Goal: Information Seeking & Learning: Learn about a topic

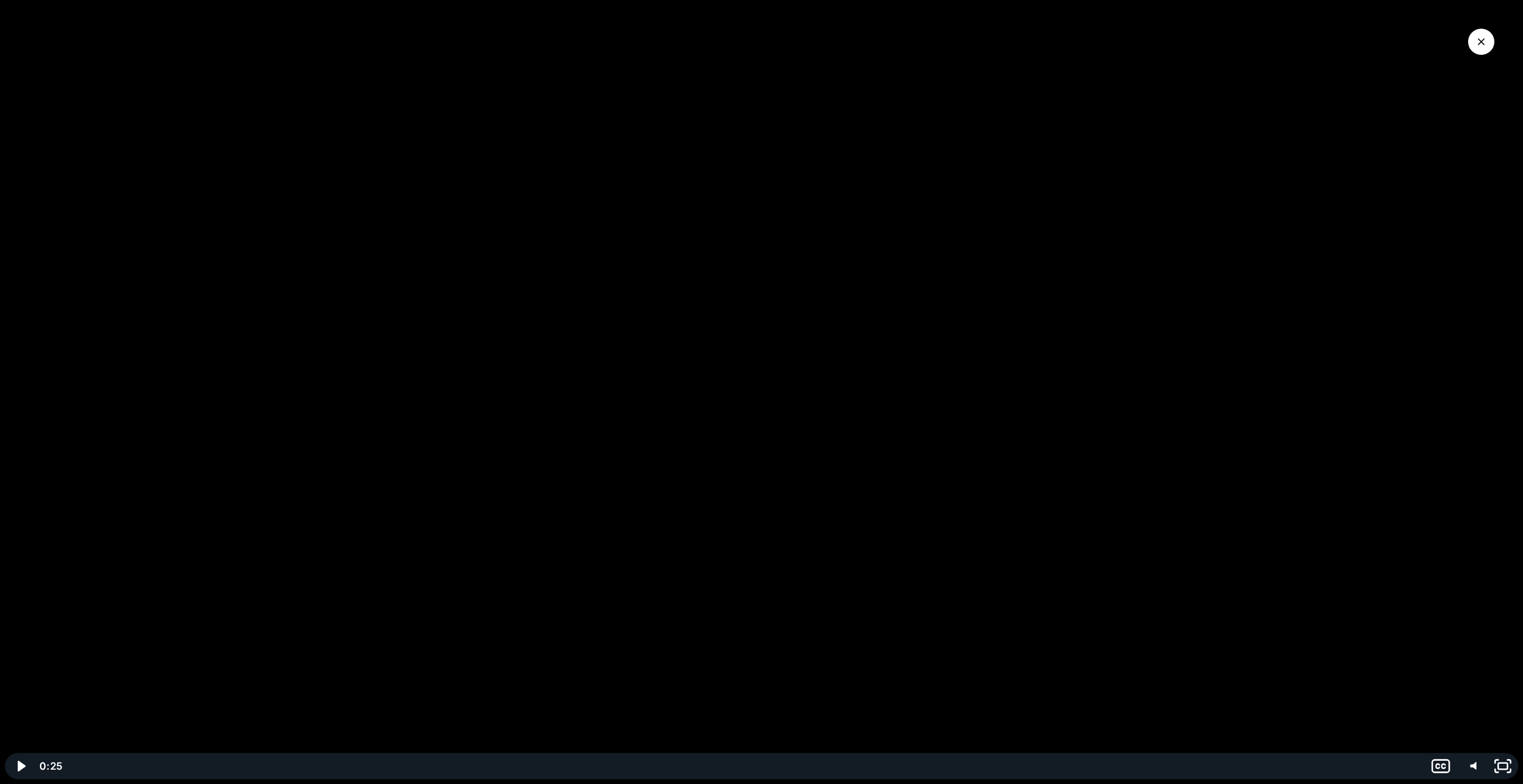
scroll to position [1492, 0]
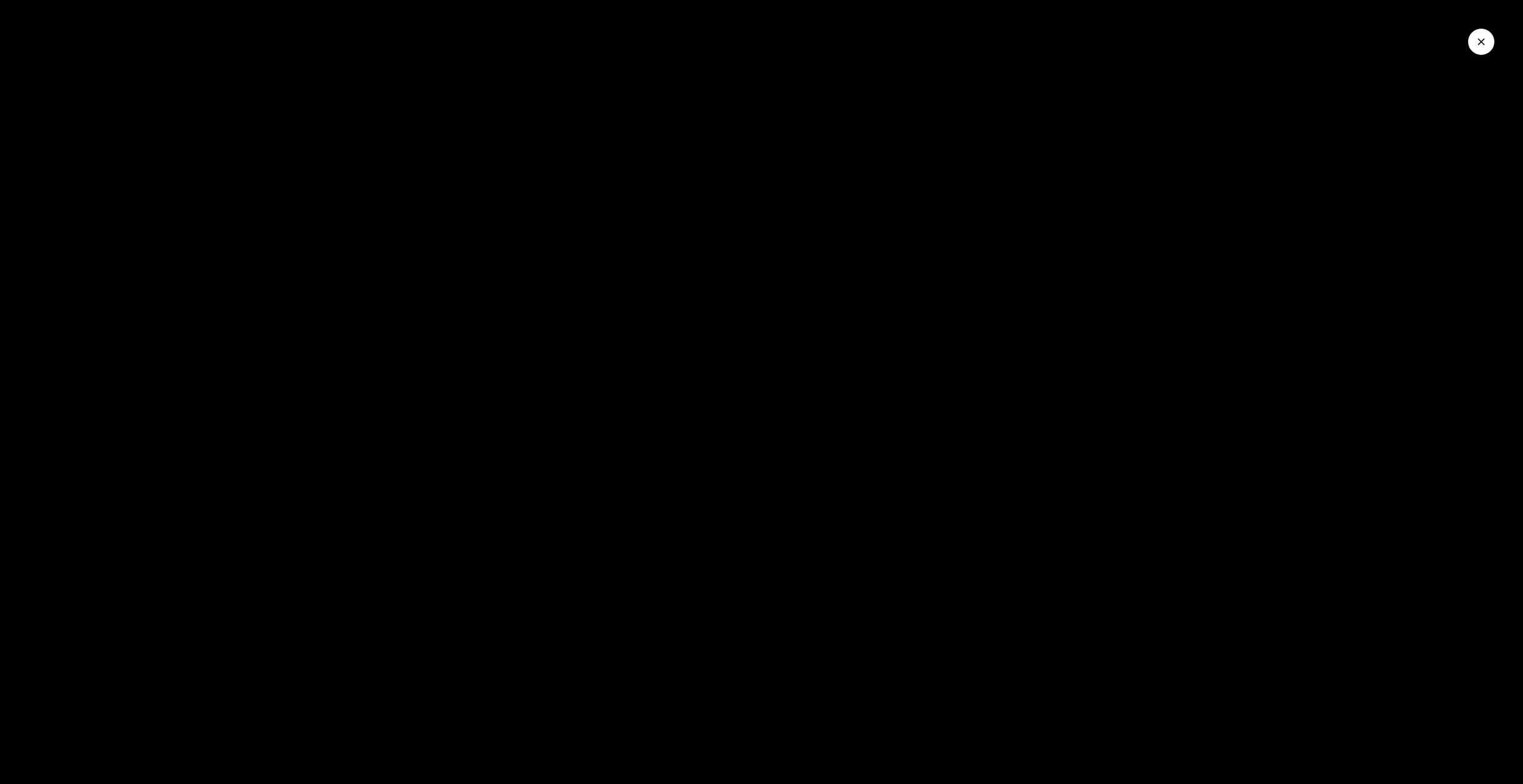
click at [1486, 40] on icon "Close Video" at bounding box center [1482, 41] width 12 height 12
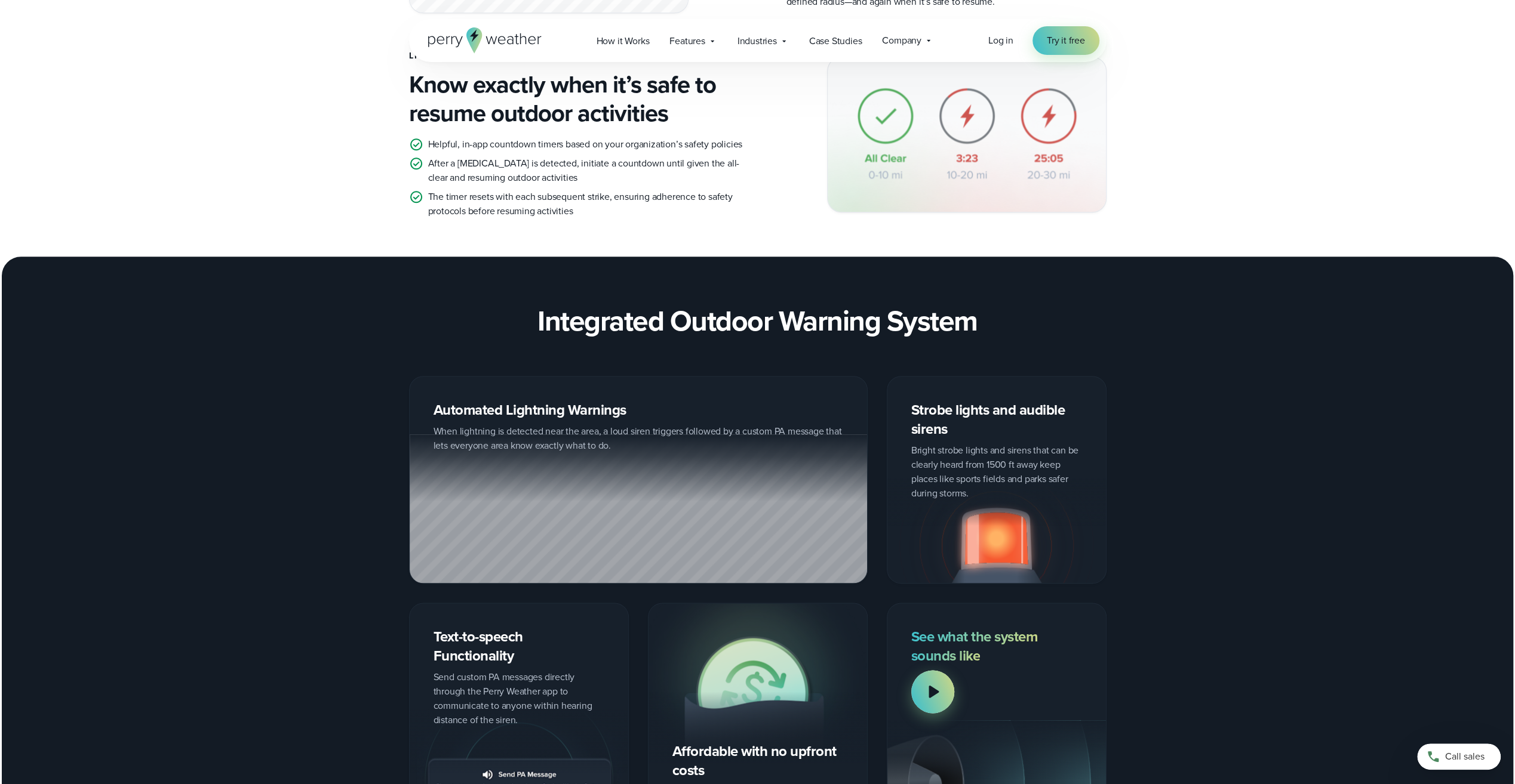
scroll to position [1253, 0]
